Goal: Register for event/course

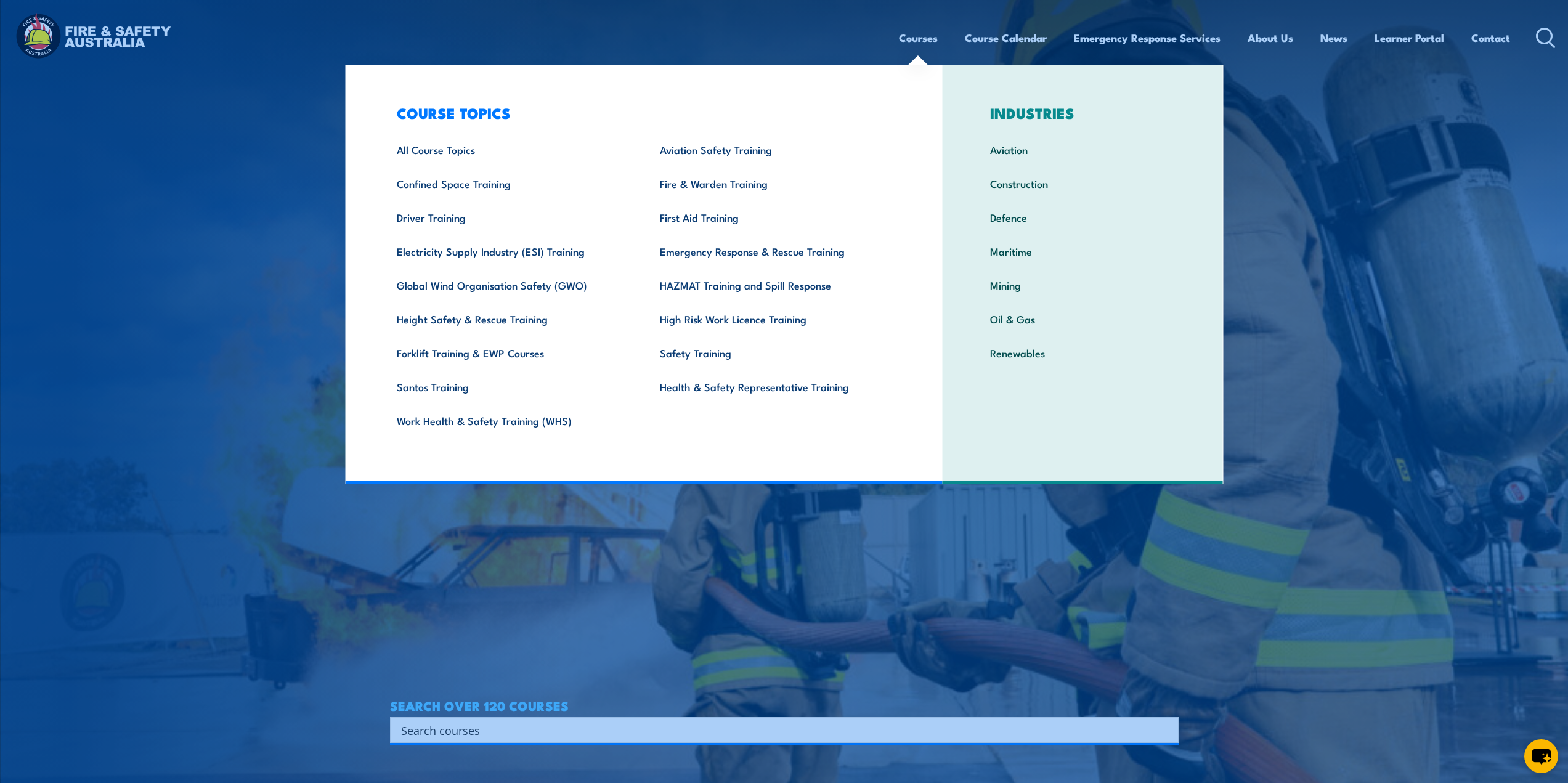
click at [909, 34] on link "Courses" at bounding box center [918, 38] width 39 height 33
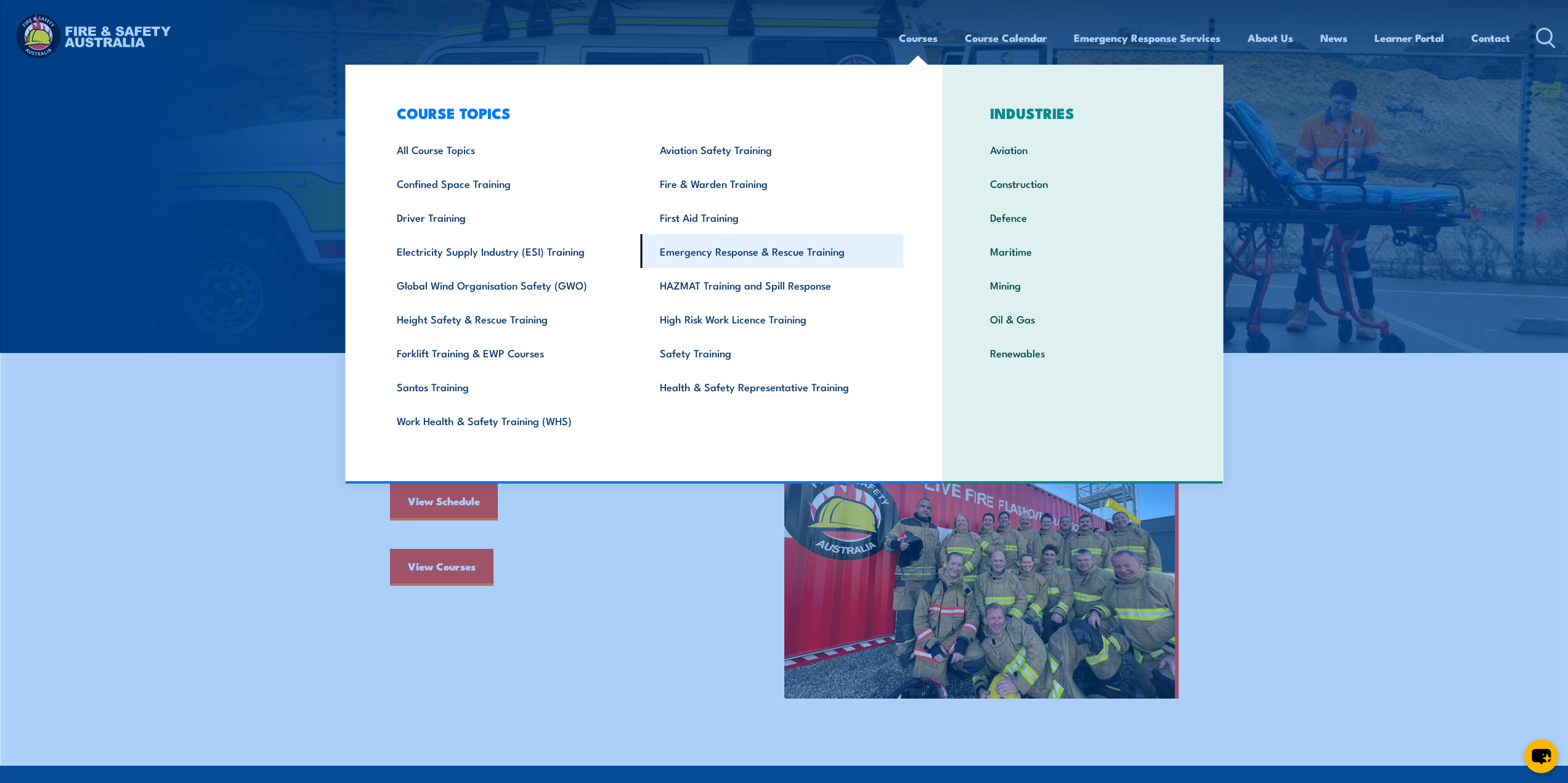
click at [786, 252] on link "Emergency Response & Rescue Training" at bounding box center [772, 251] width 263 height 34
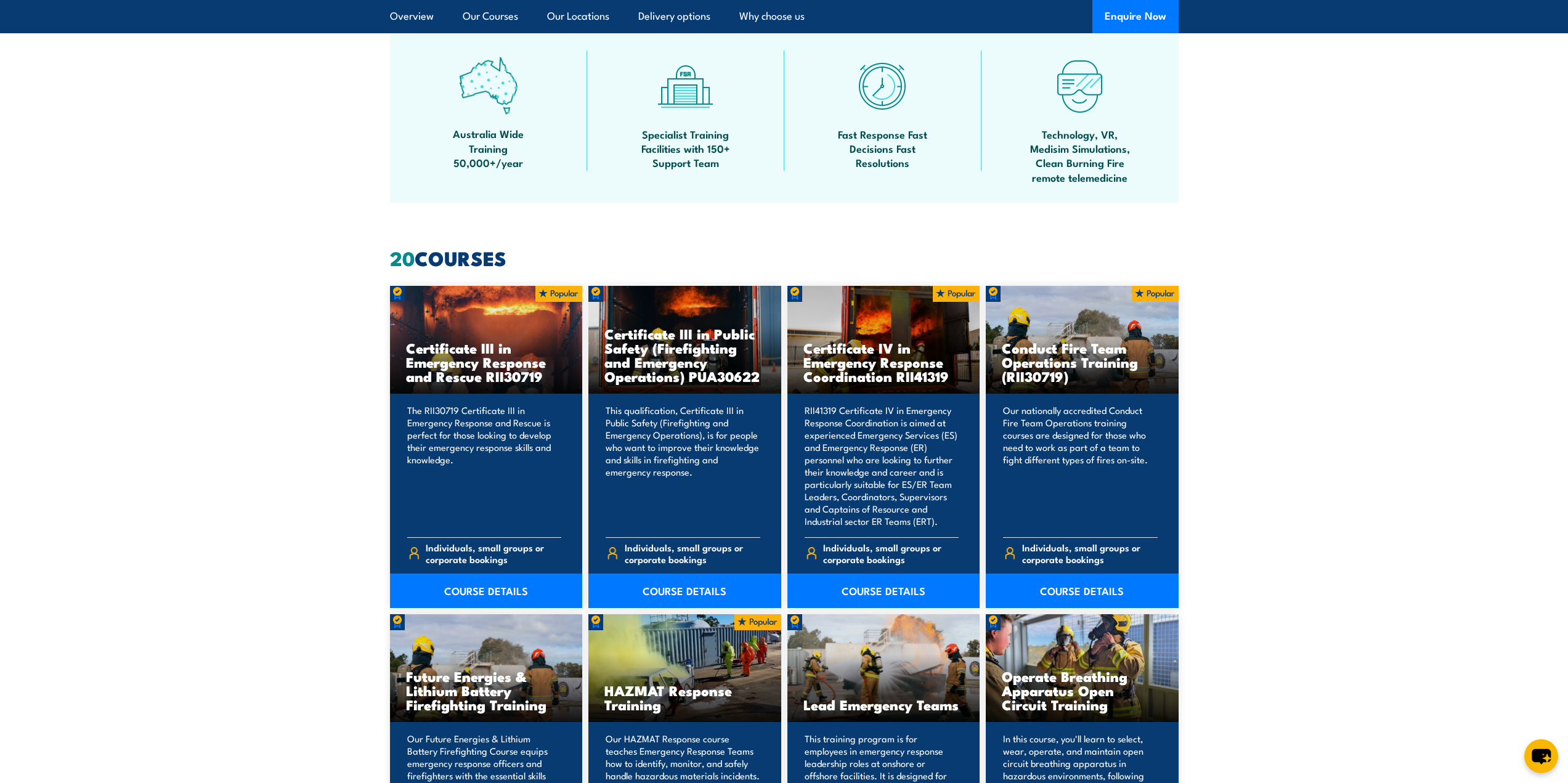
scroll to position [739, 0]
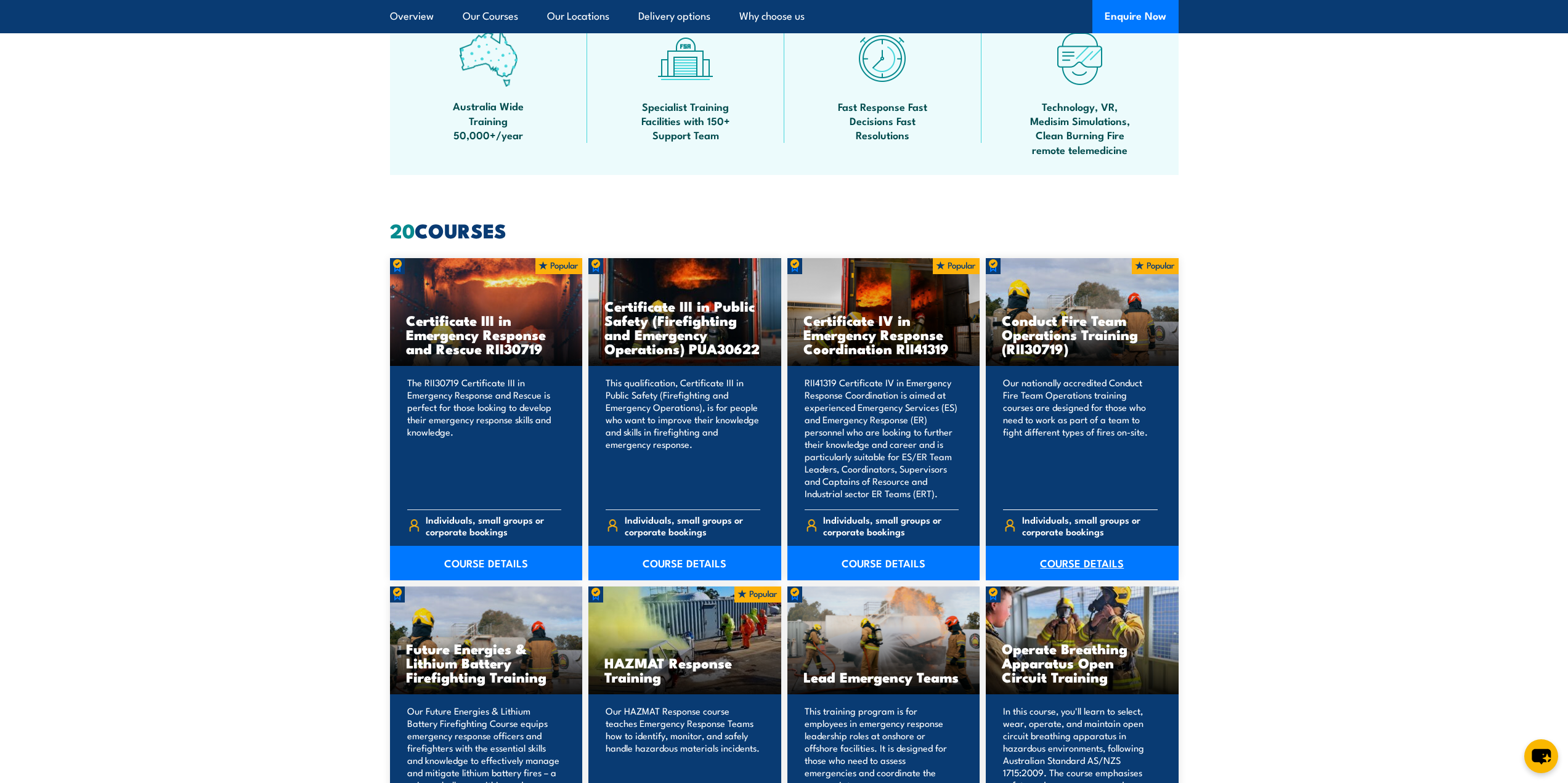
click at [1096, 565] on link "COURSE DETAILS" at bounding box center [1082, 562] width 193 height 34
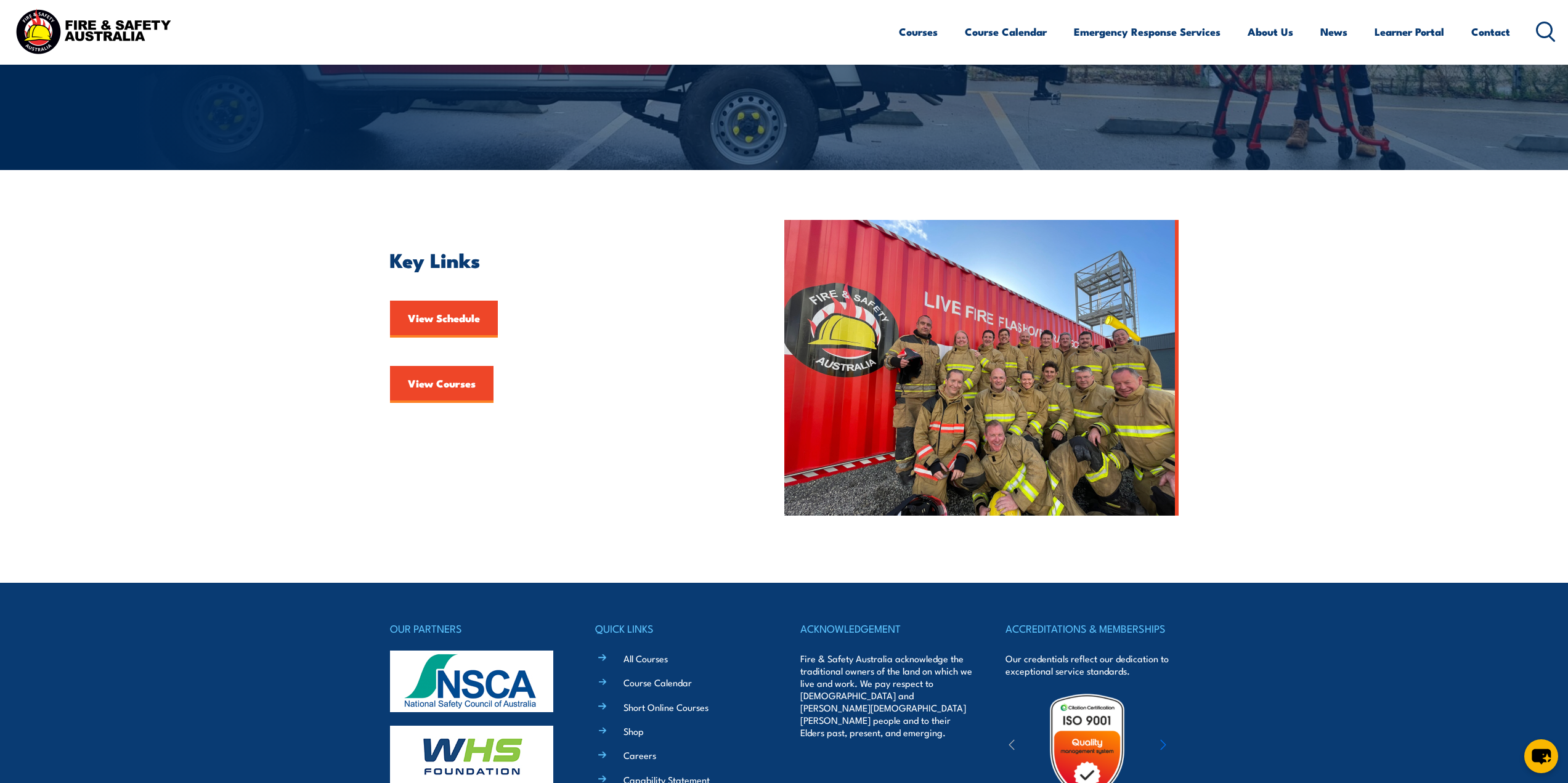
scroll to position [185, 0]
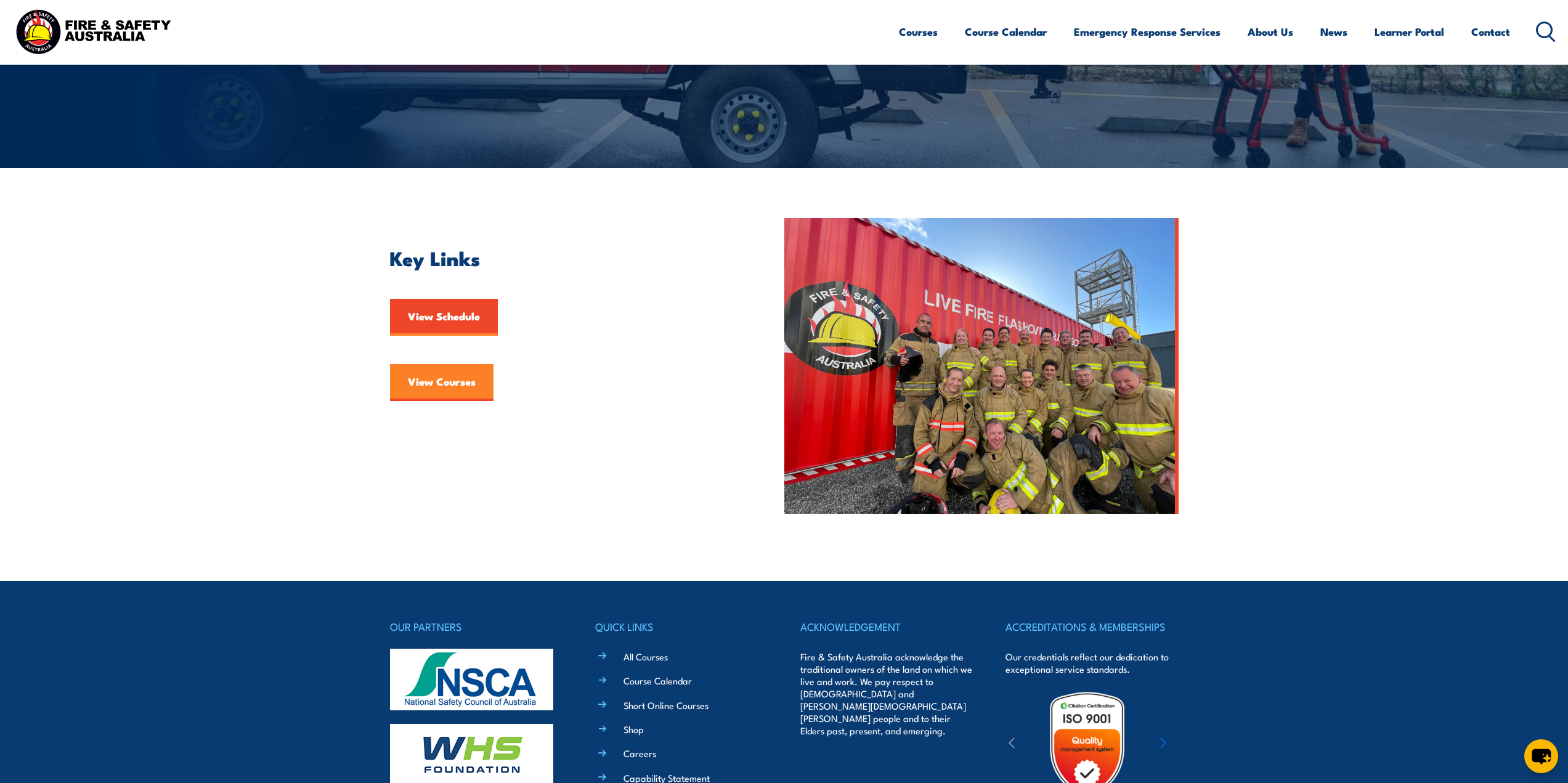
click at [435, 374] on link "View Courses" at bounding box center [442, 382] width 104 height 37
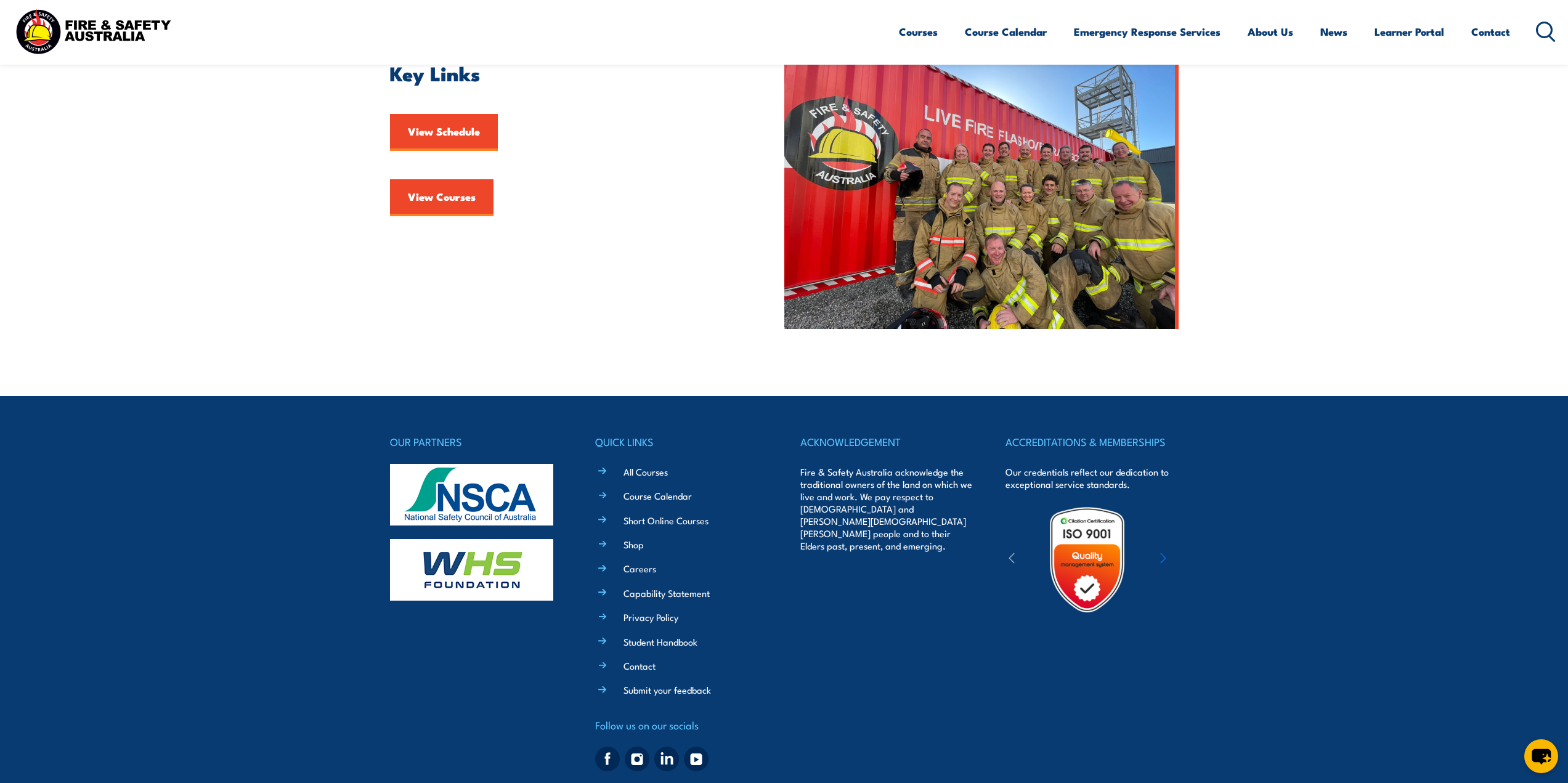
scroll to position [400, 0]
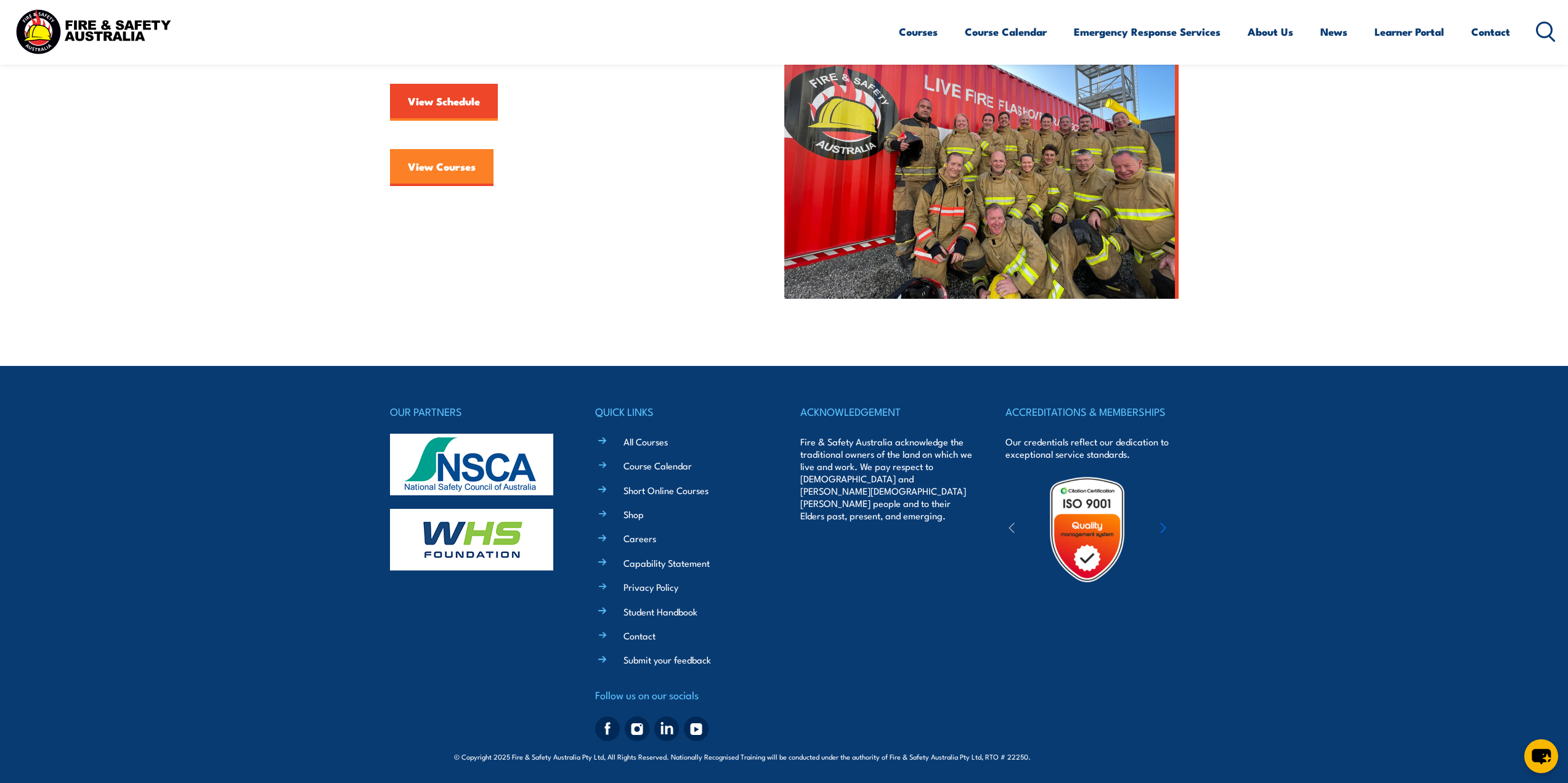
click at [469, 171] on link "View Courses" at bounding box center [442, 167] width 104 height 37
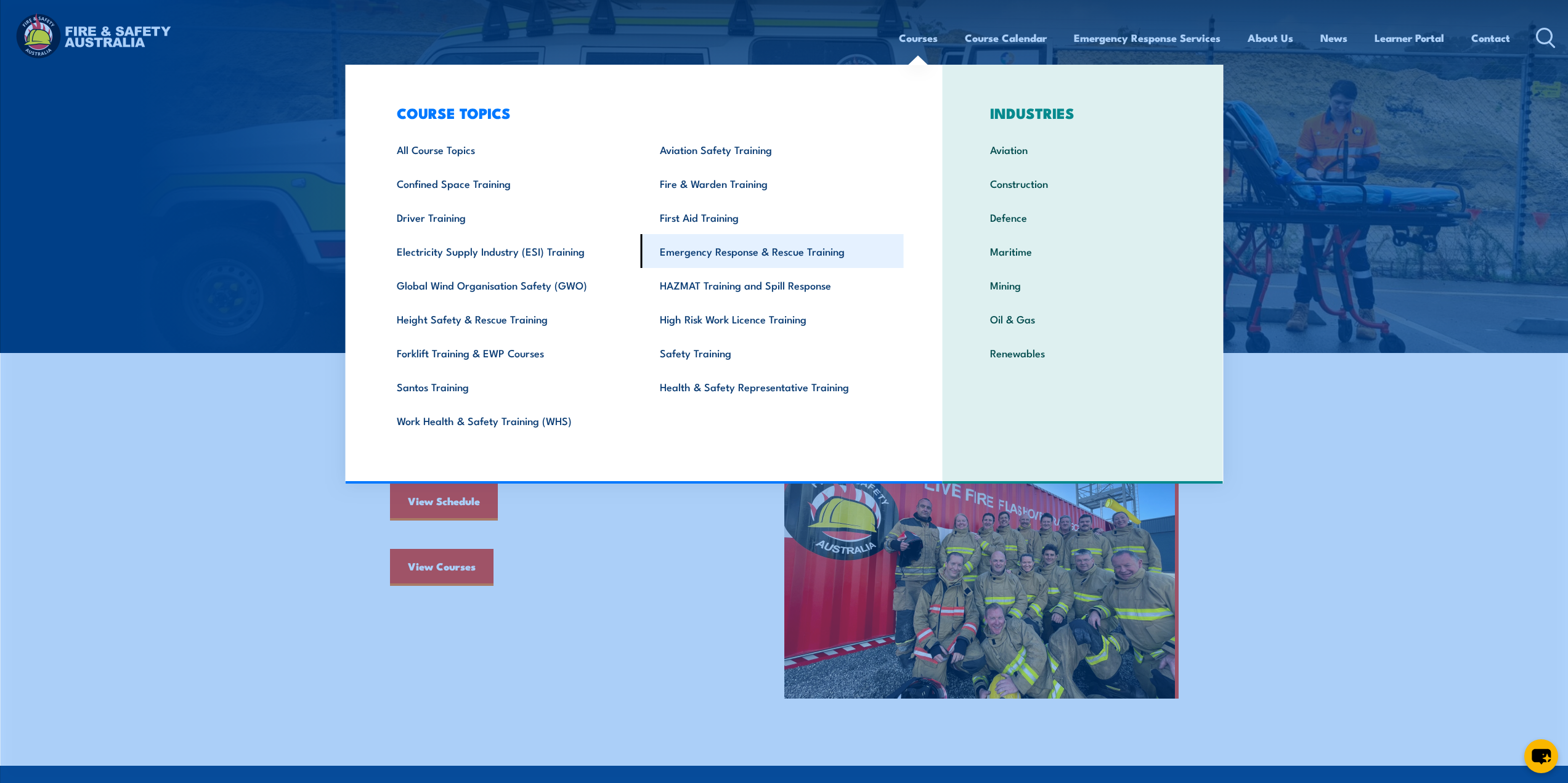
click at [722, 256] on link "Emergency Response & Rescue Training" at bounding box center [772, 251] width 263 height 34
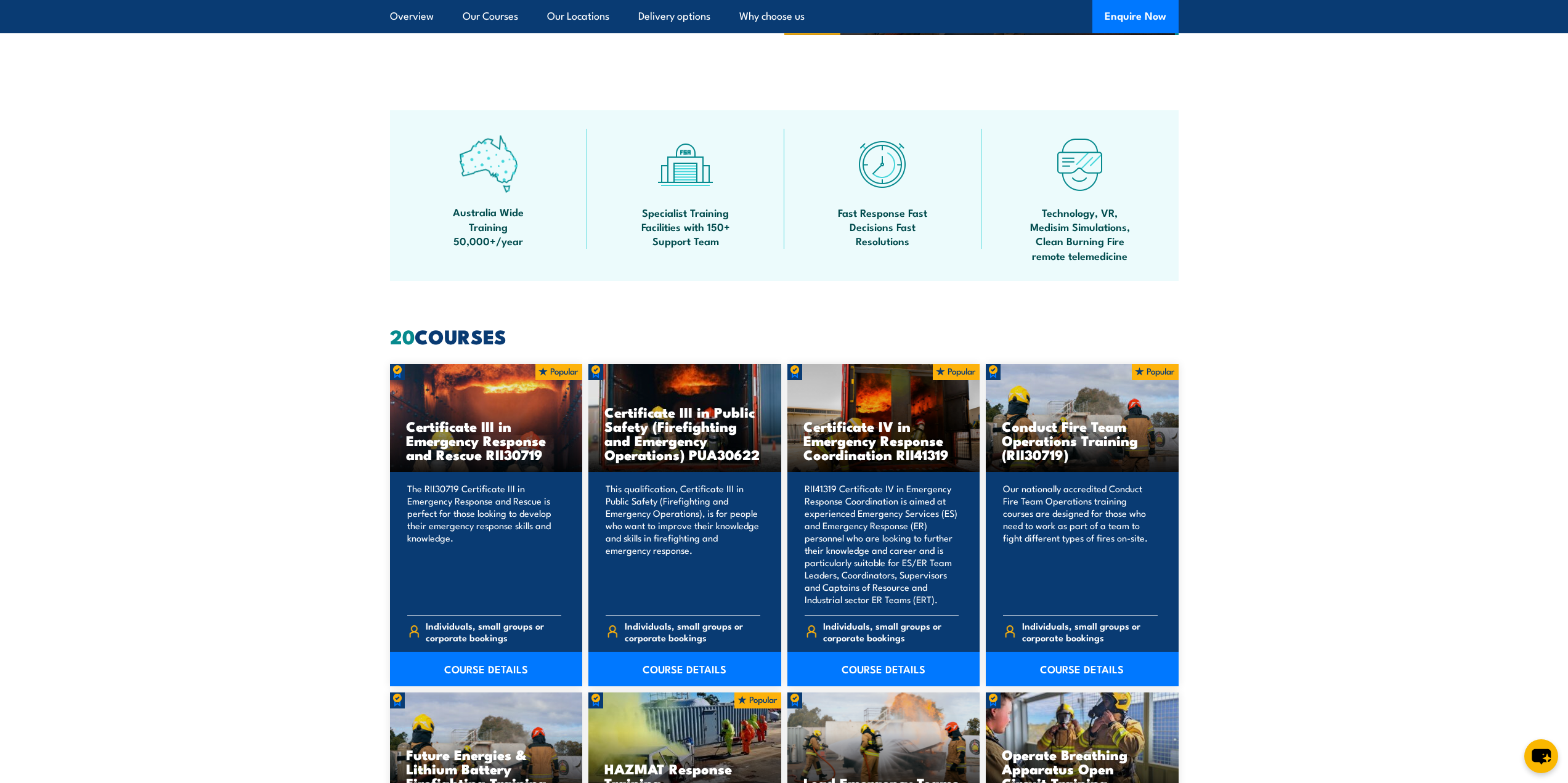
scroll to position [616, 0]
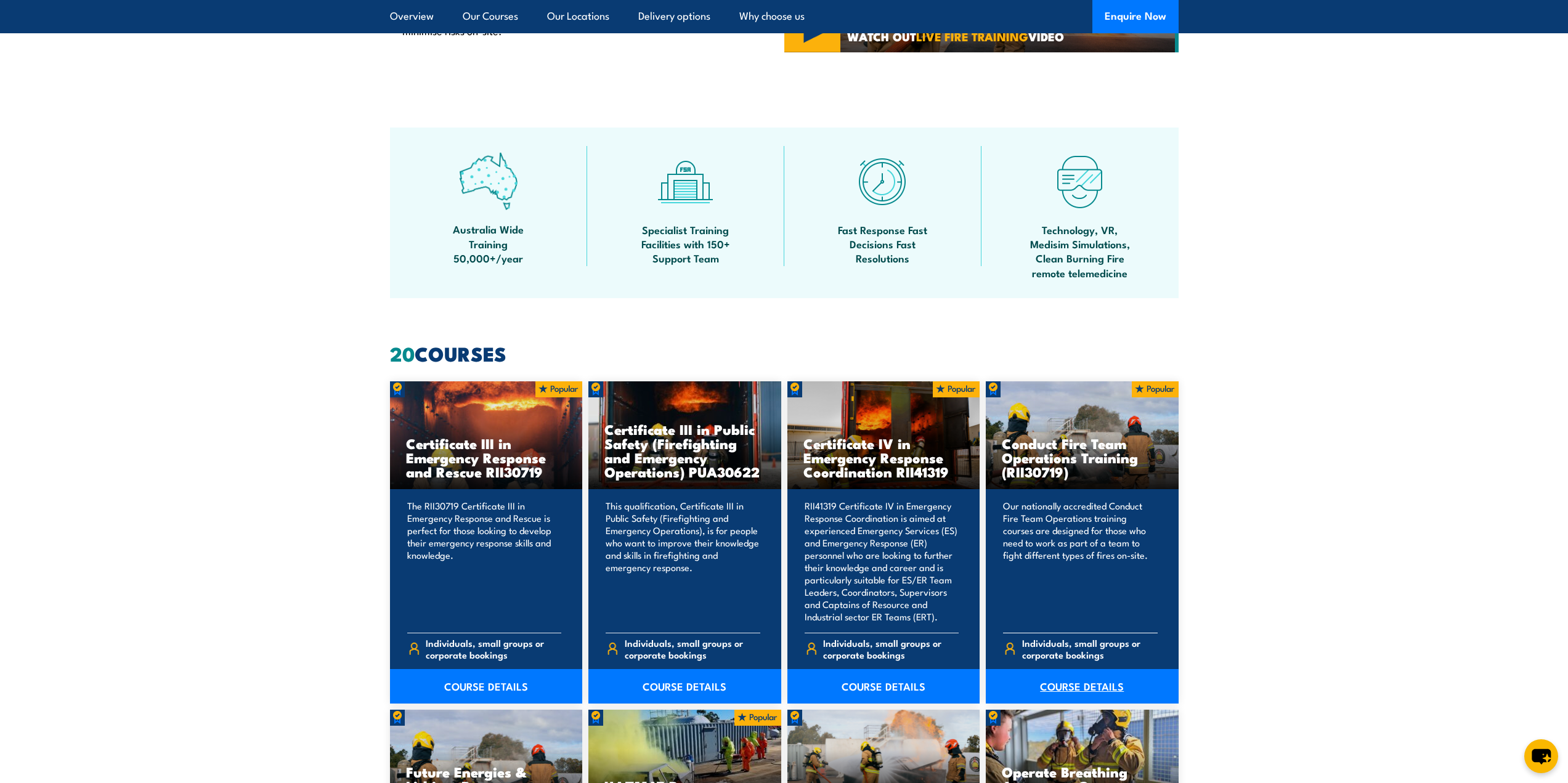
click at [1080, 687] on link "COURSE DETAILS" at bounding box center [1082, 686] width 193 height 34
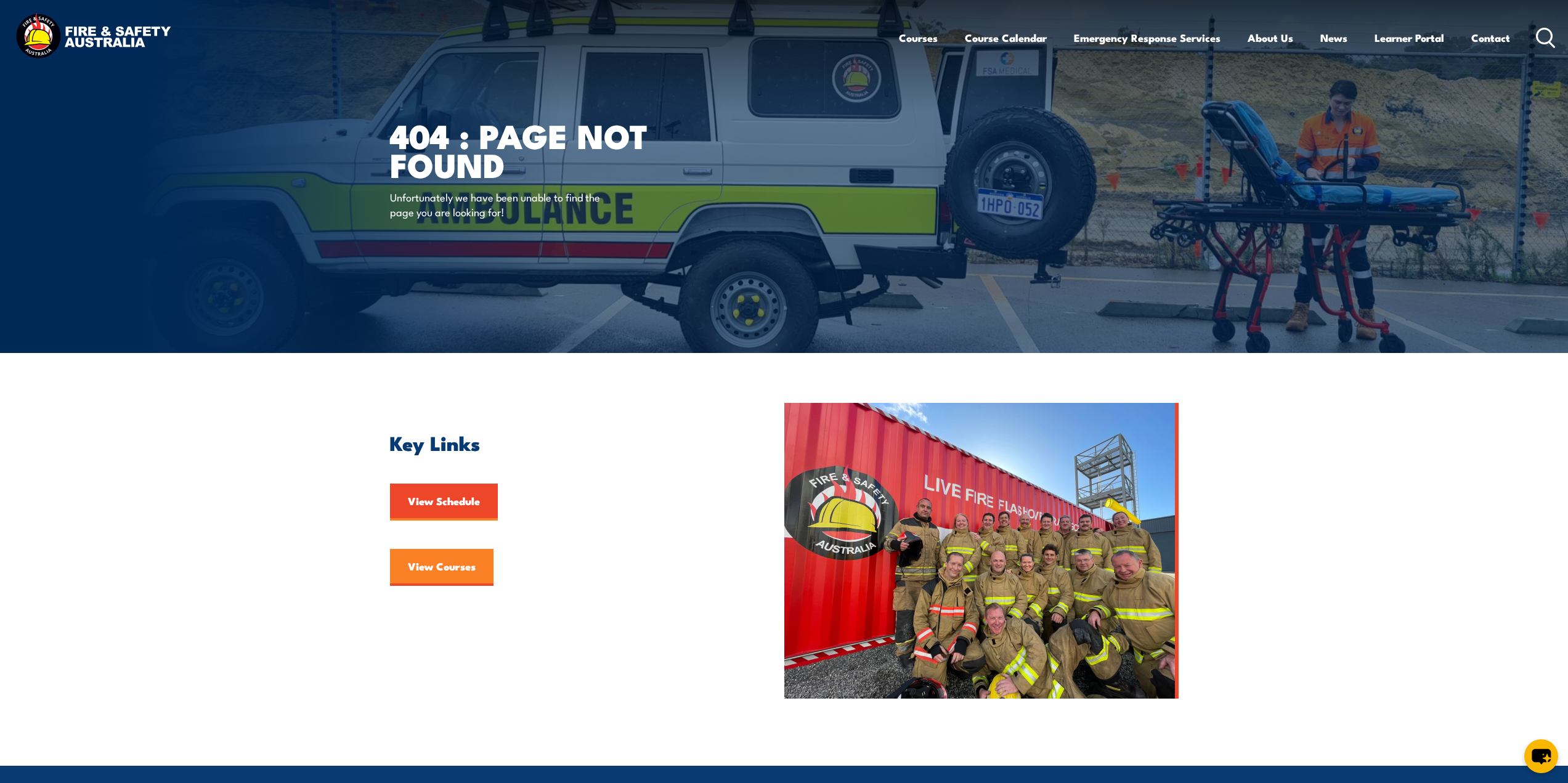
click at [450, 566] on link "View Courses" at bounding box center [442, 568] width 104 height 37
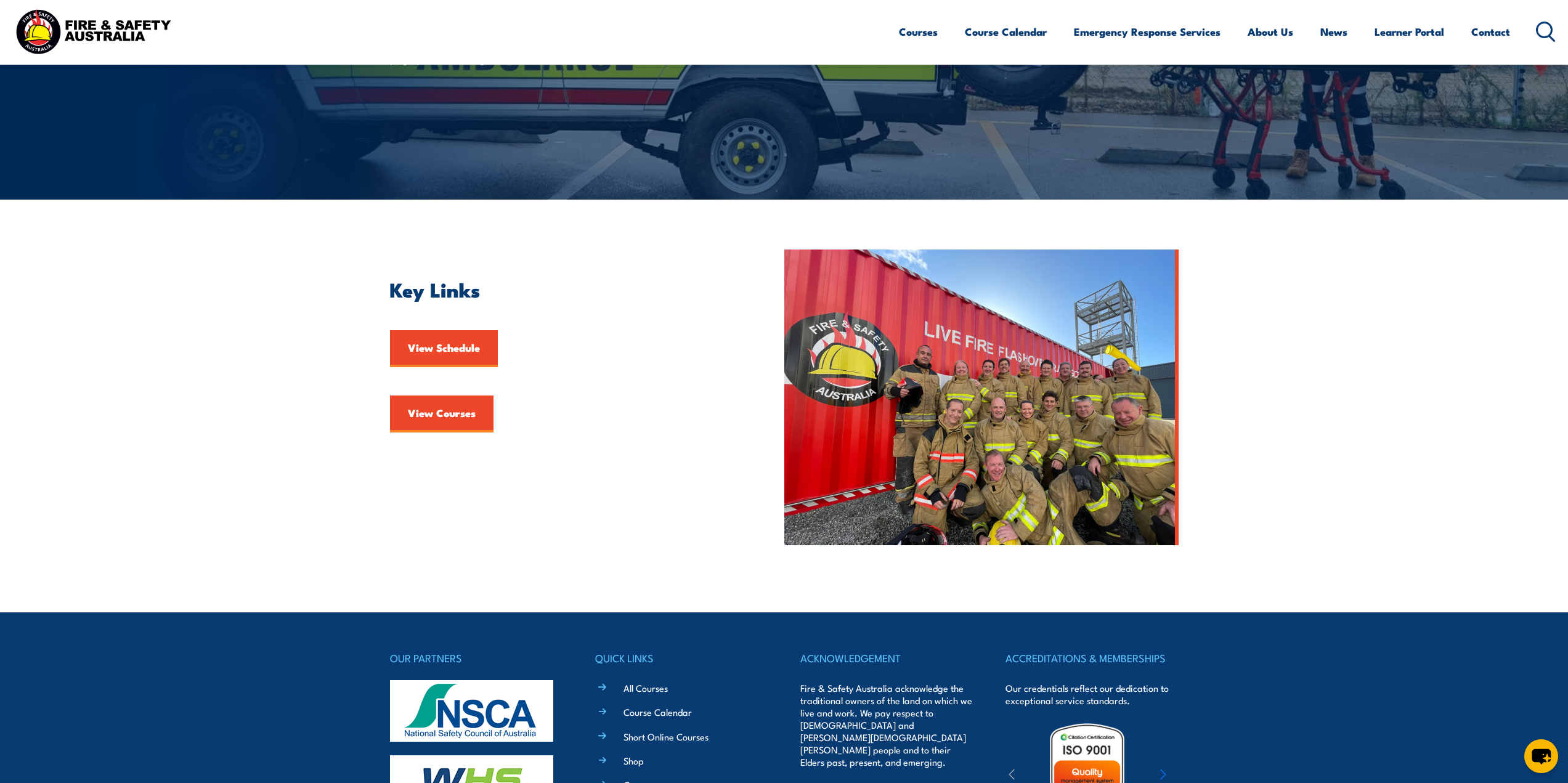
scroll to position [123, 0]
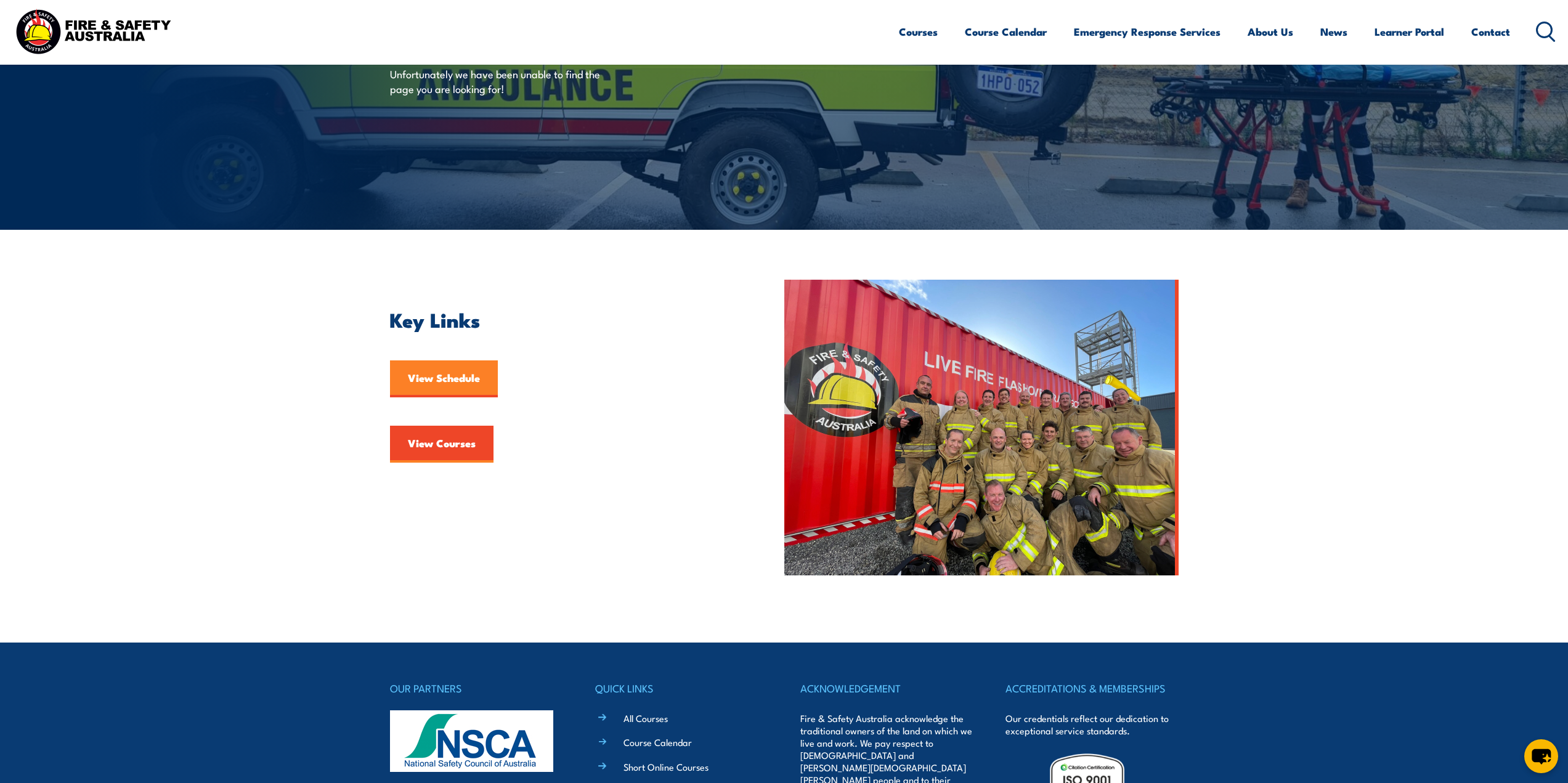
click at [455, 386] on link "View Schedule" at bounding box center [444, 378] width 108 height 37
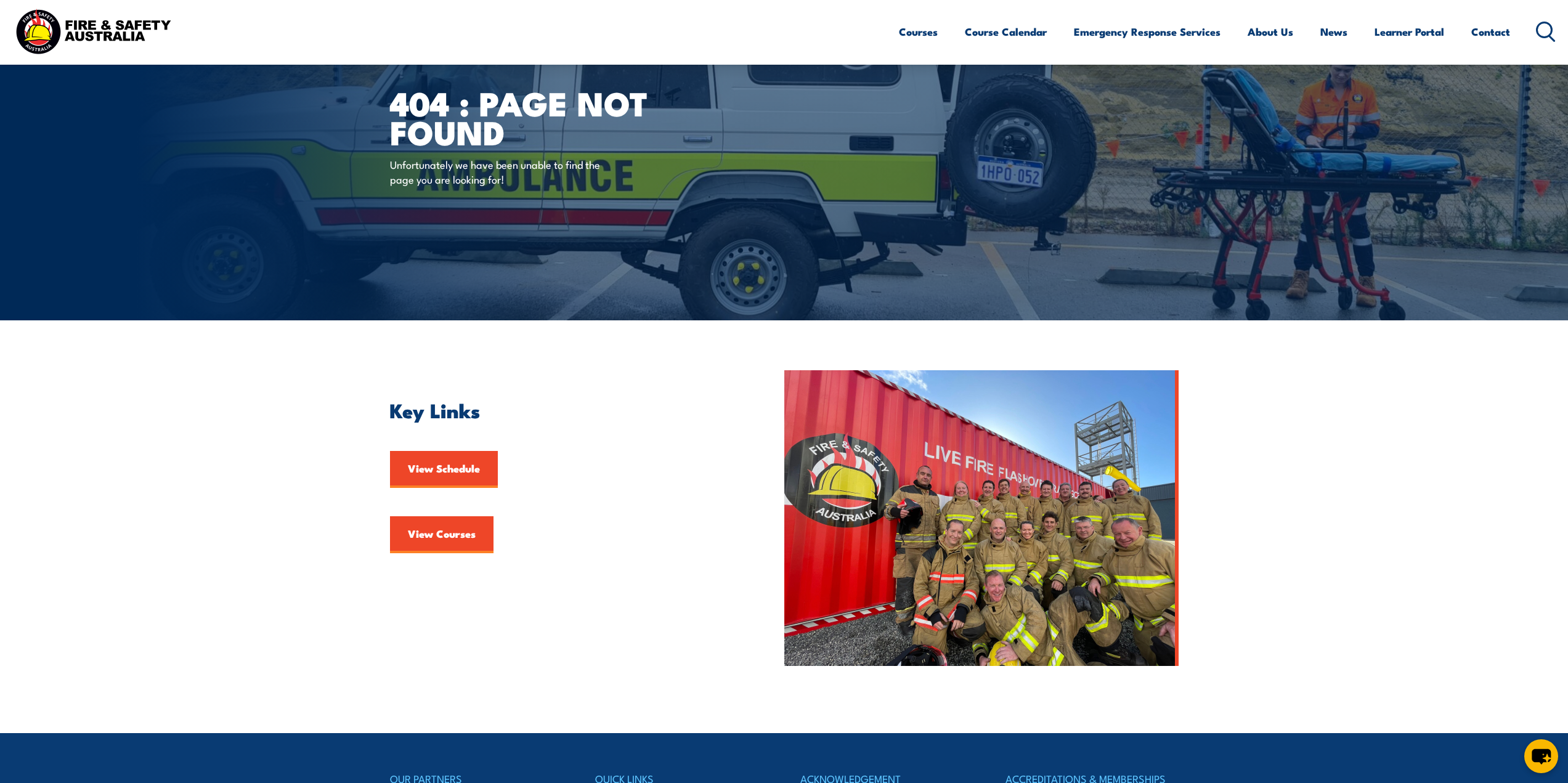
scroll to position [61, 0]
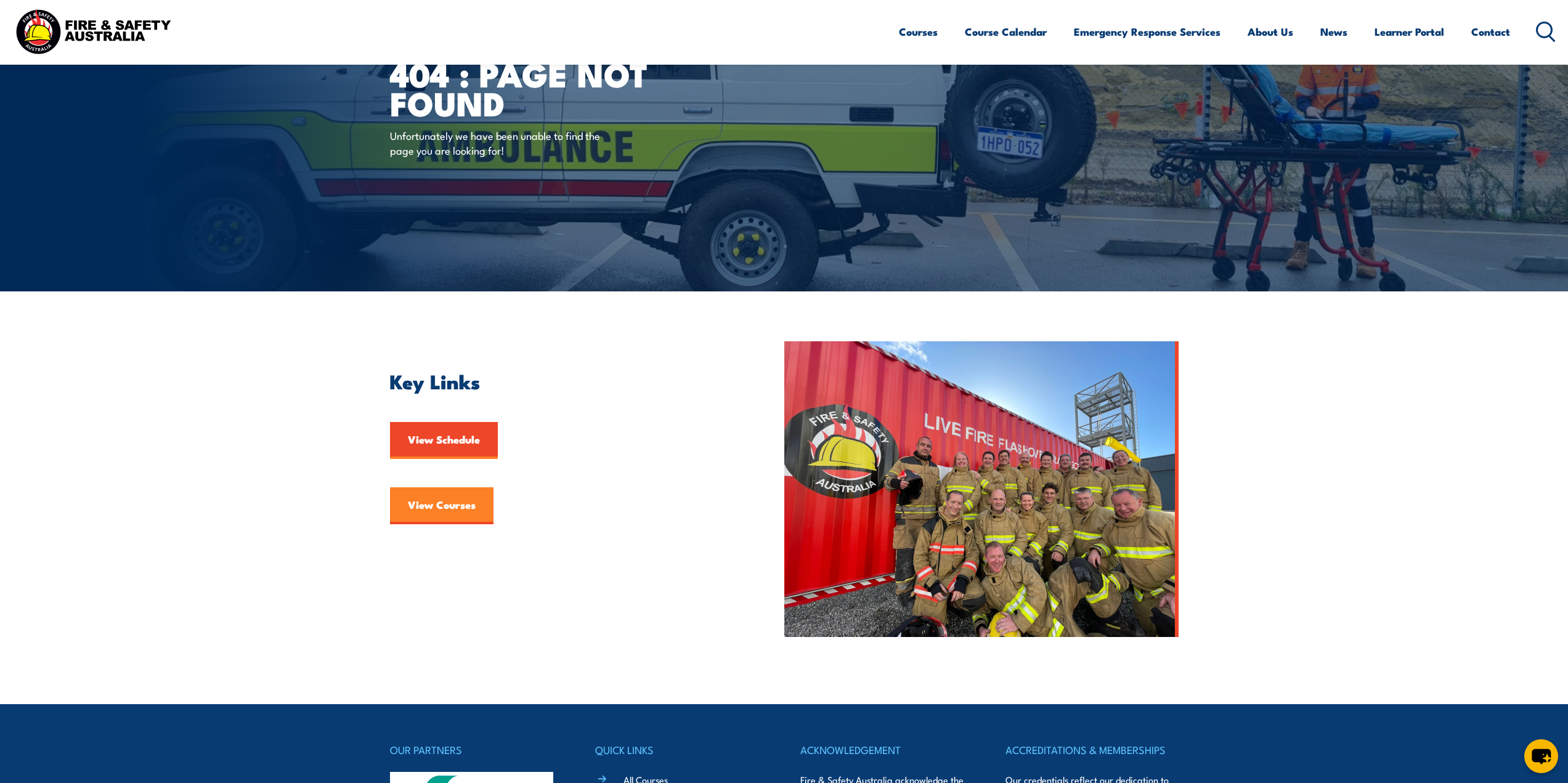
click at [451, 503] on link "View Courses" at bounding box center [442, 505] width 104 height 37
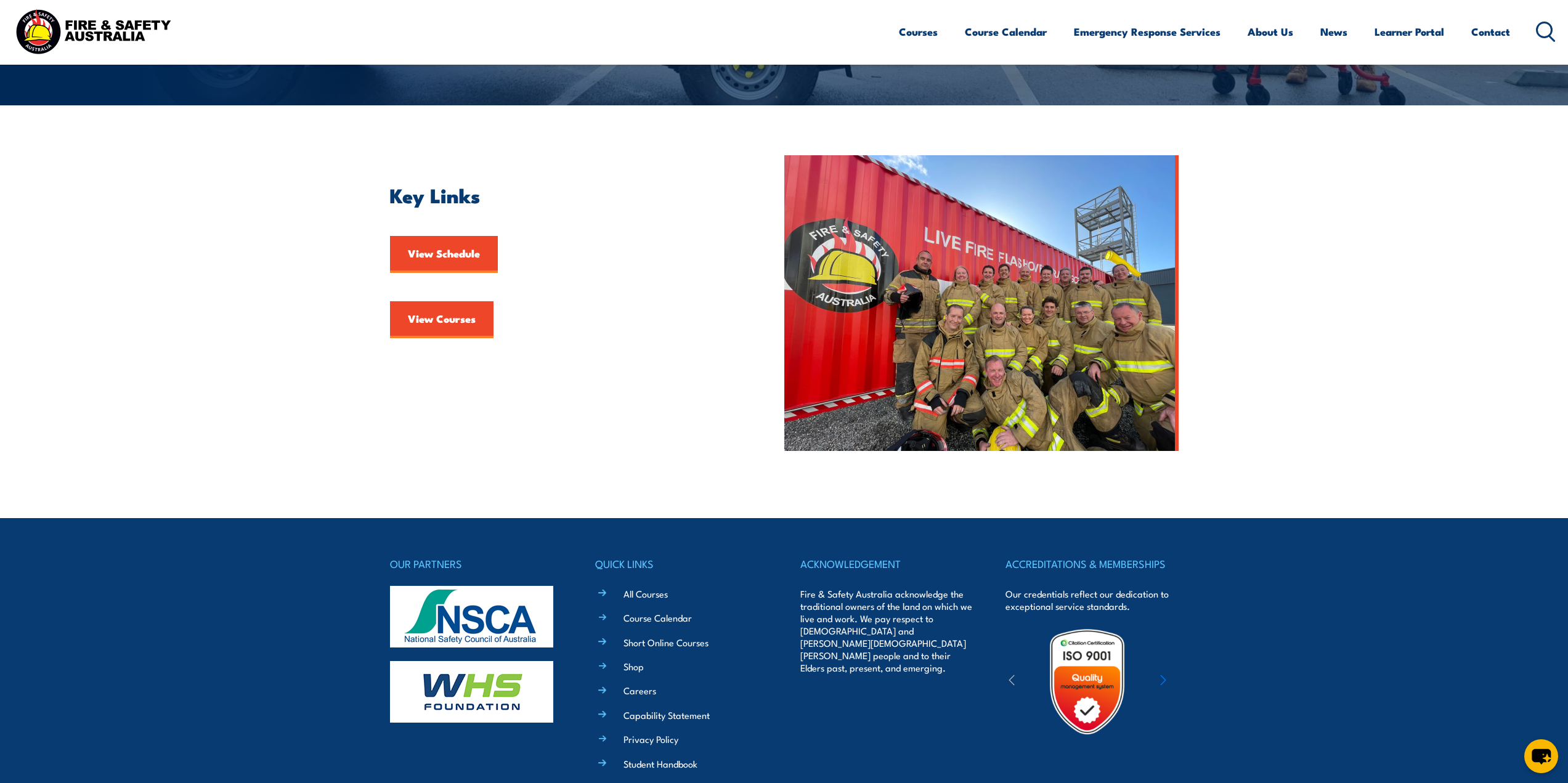
scroll to position [153, 0]
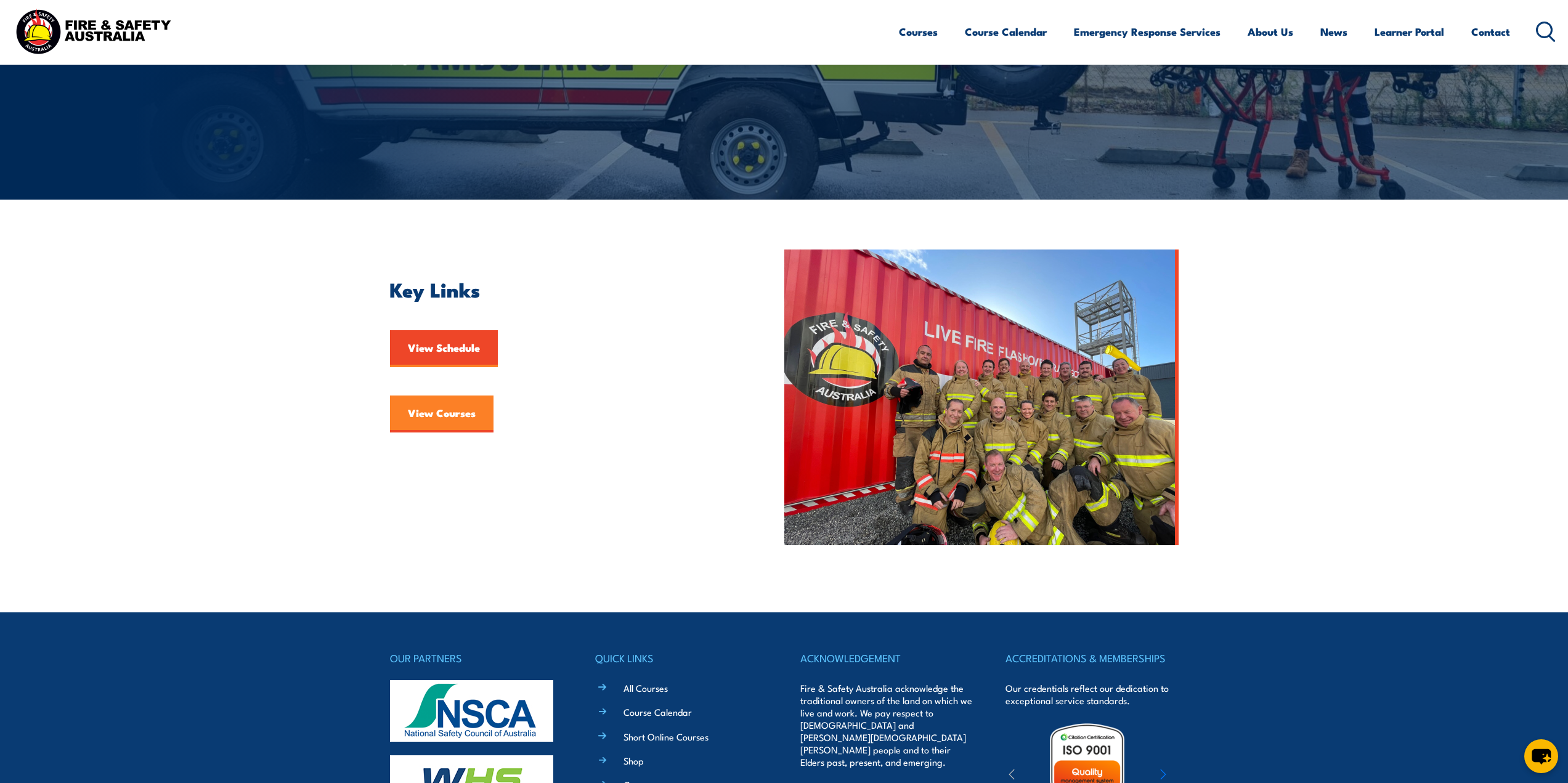
click at [450, 419] on link "View Courses" at bounding box center [442, 414] width 104 height 37
